Goal: Task Accomplishment & Management: Complete application form

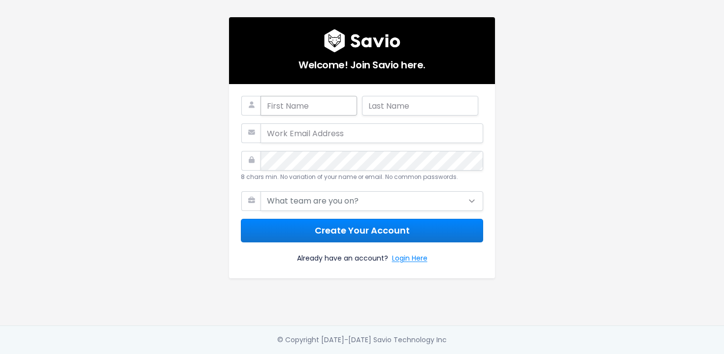
click at [317, 105] on input "text" at bounding box center [308, 106] width 96 height 20
type input "Szymon"
type input "[PERSON_NAME]"
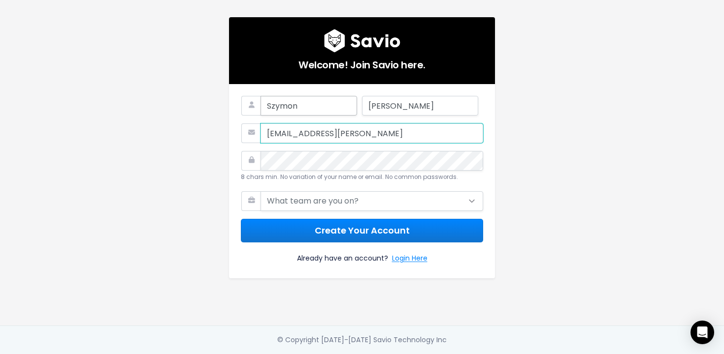
type input "[EMAIL_ADDRESS][PERSON_NAME]"
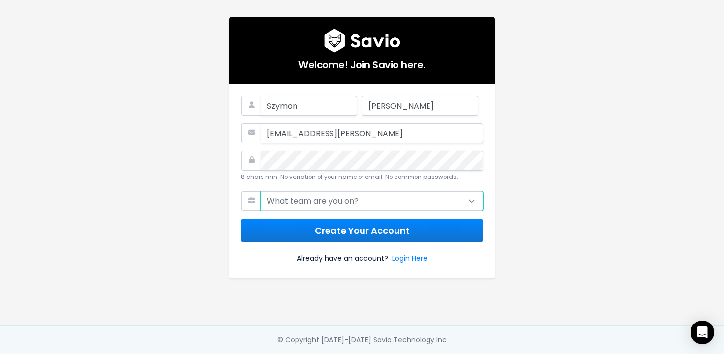
click at [301, 199] on select "What team are you on? Support Product Sales Customer Success Marketing Other" at bounding box center [371, 202] width 223 height 20
select select "CUSTOMER_SUCCESS"
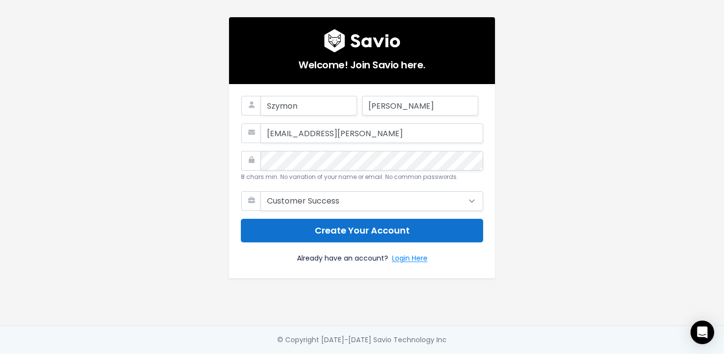
click at [329, 237] on button "Create Your Account" at bounding box center [362, 231] width 242 height 24
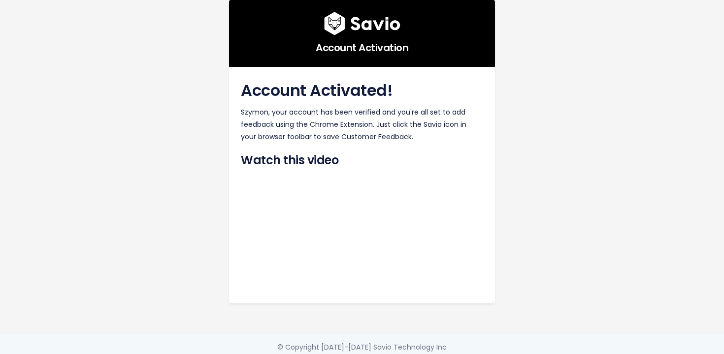
drag, startPoint x: 340, startPoint y: 136, endPoint x: 416, endPoint y: 136, distance: 75.8
click at [416, 136] on p "Szymon, your account has been verified and you're all set to add feedback using…" at bounding box center [362, 124] width 242 height 37
click at [322, 134] on p "Szymon, your account has been verified and you're all set to add feedback using…" at bounding box center [362, 124] width 242 height 37
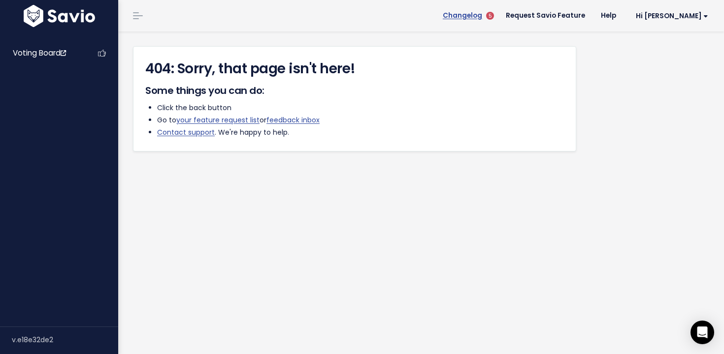
click at [482, 18] on span "Changelog" at bounding box center [462, 15] width 39 height 7
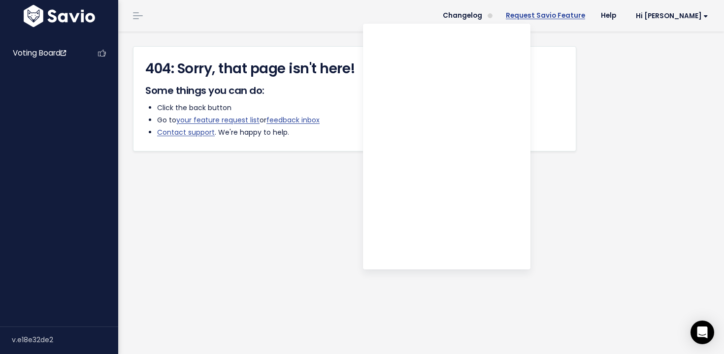
click at [568, 11] on link "Request Savio Feature" at bounding box center [545, 15] width 95 height 15
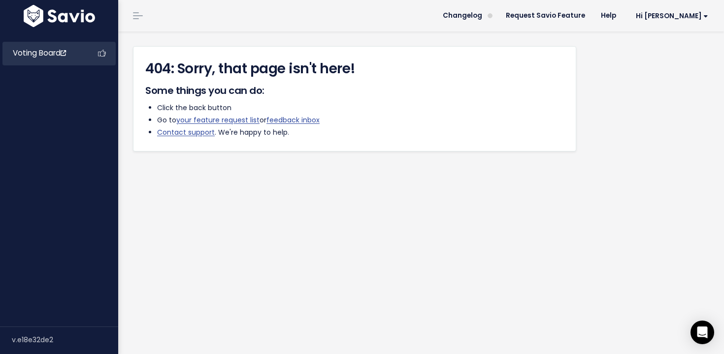
click at [66, 56] on span "Voting Board" at bounding box center [39, 53] width 53 height 10
